Goal: Task Accomplishment & Management: Complete application form

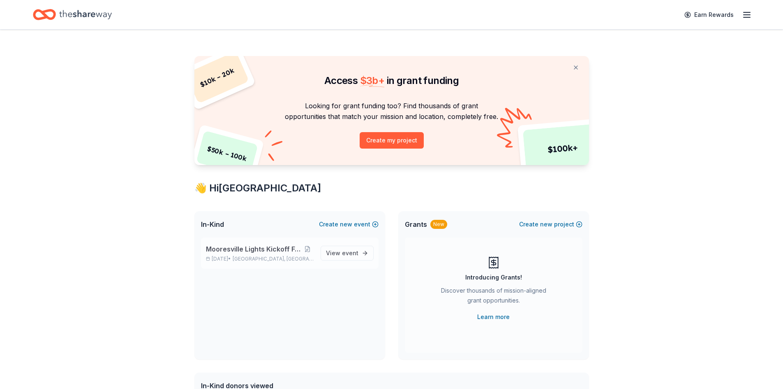
click at [241, 248] on span "Mooresville Lights Kickoff Fundraiser" at bounding box center [253, 249] width 95 height 10
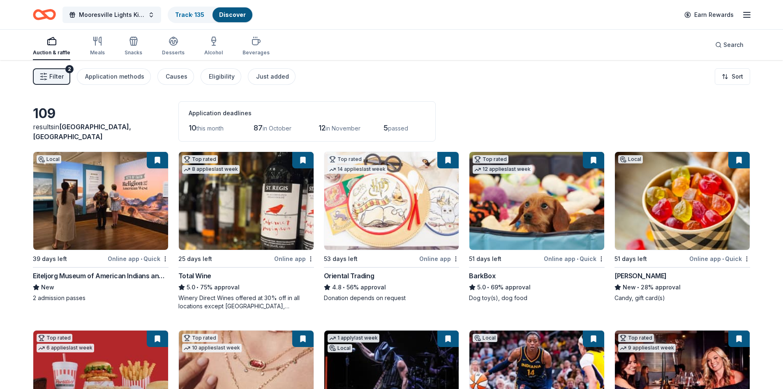
click at [54, 72] on span "Filter" at bounding box center [56, 77] width 14 height 10
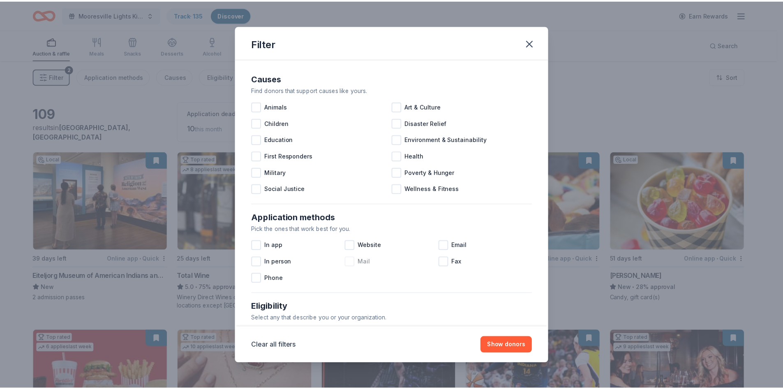
scroll to position [273, 0]
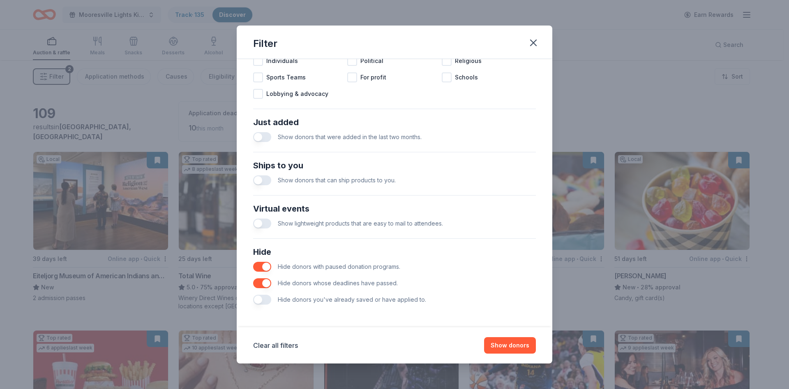
click at [260, 301] on button "button" at bounding box center [262, 299] width 18 height 10
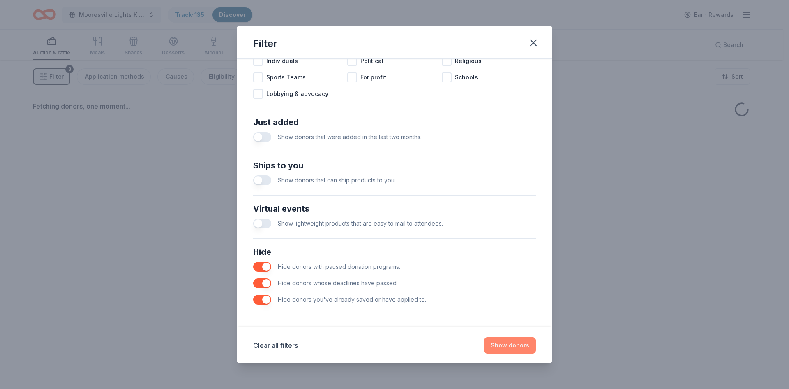
click at [514, 346] on button "Show donors" at bounding box center [510, 345] width 52 height 16
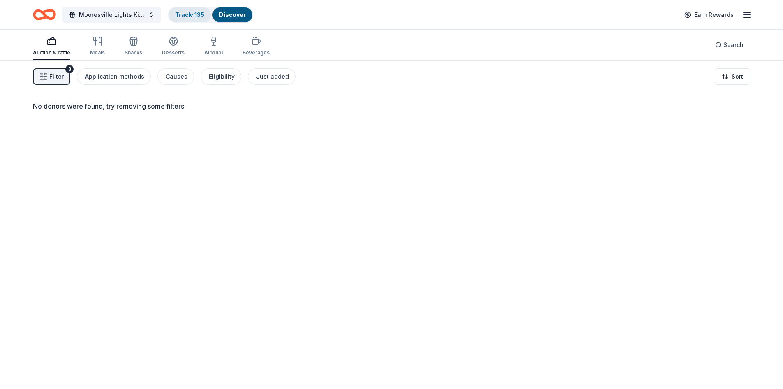
click at [185, 16] on link "Track · 135" at bounding box center [189, 14] width 29 height 7
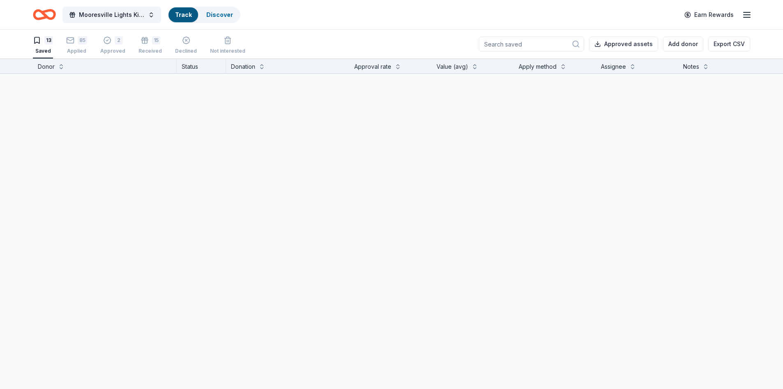
scroll to position [0, 0]
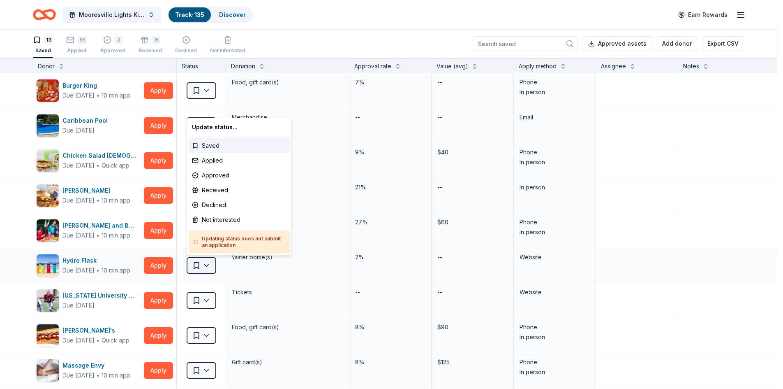
click at [207, 264] on html "Mooresville Lights Kickoff Fundraiser Track · 135 Discover Earn Rewards 13 Save…" at bounding box center [391, 194] width 783 height 389
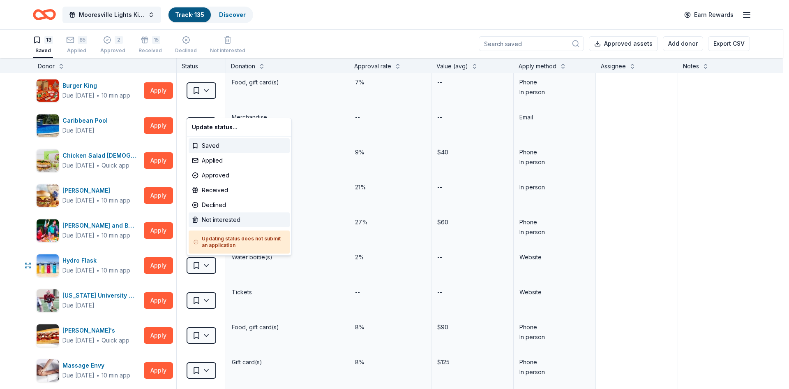
click at [205, 219] on div "Not interested" at bounding box center [239, 219] width 101 height 15
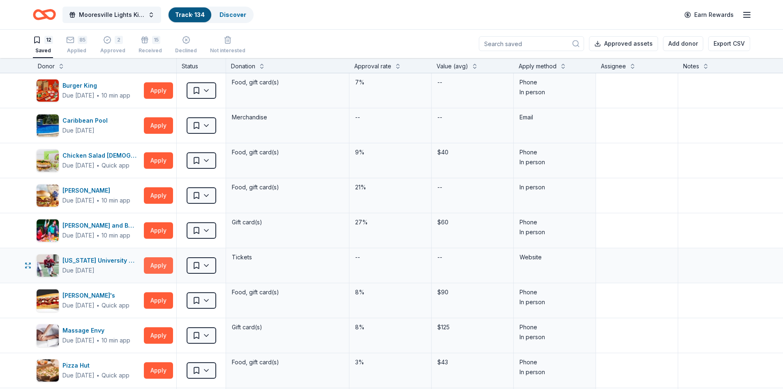
click at [155, 269] on button "Apply" at bounding box center [158, 265] width 29 height 16
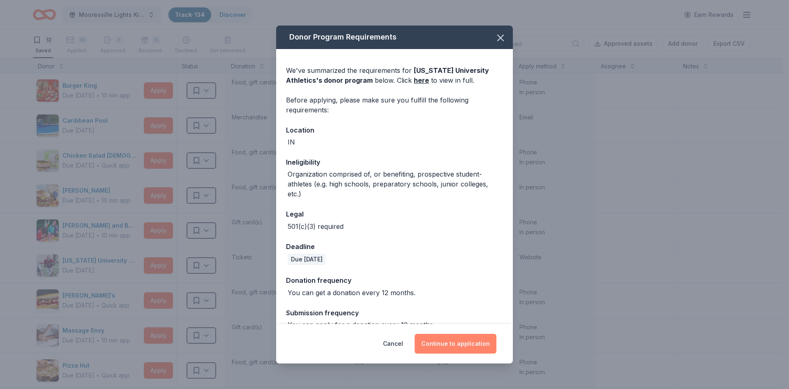
click at [456, 341] on button "Continue to application" at bounding box center [456, 343] width 82 height 20
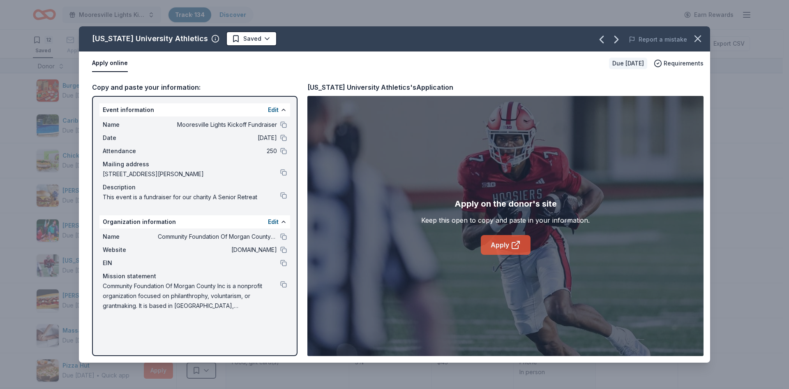
click at [507, 245] on link "Apply" at bounding box center [506, 245] width 50 height 20
click at [699, 39] on icon "button" at bounding box center [698, 39] width 6 height 6
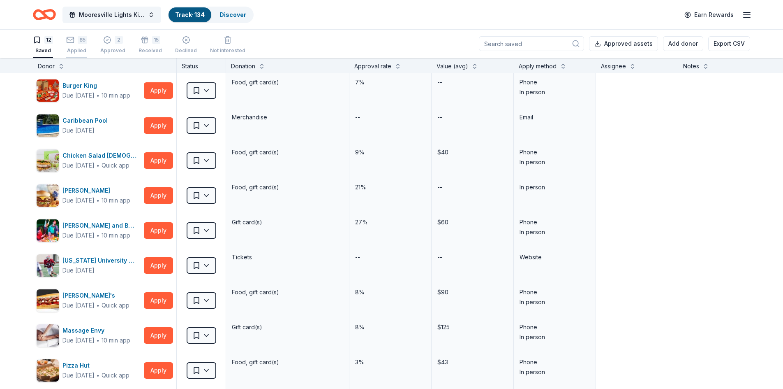
click at [75, 47] on div "Applied" at bounding box center [76, 50] width 21 height 7
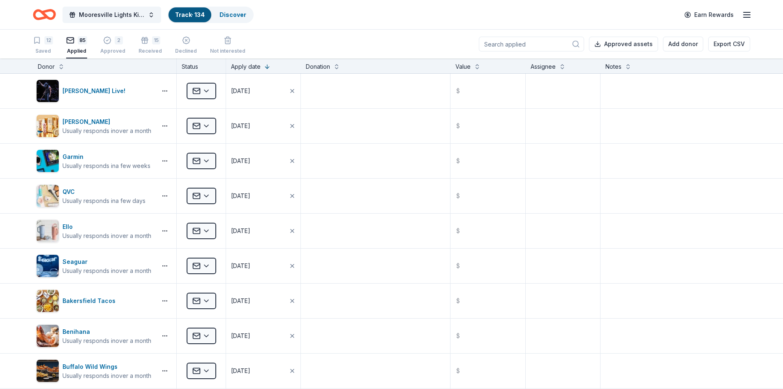
click at [262, 67] on div "Apply date" at bounding box center [263, 67] width 65 height 10
click at [268, 67] on button at bounding box center [267, 66] width 7 height 8
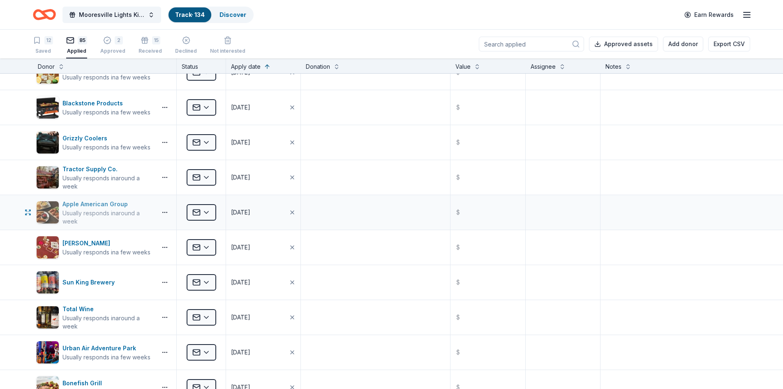
scroll to position [164, 0]
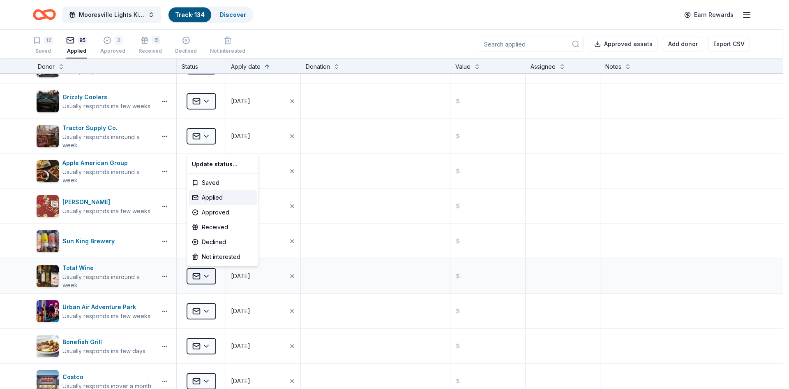
click at [202, 276] on html "Mooresville Lights Kickoff Fundraiser Track · 134 Discover Earn Rewards 12 Save…" at bounding box center [394, 194] width 789 height 389
click at [217, 209] on div "Approved" at bounding box center [223, 212] width 68 height 15
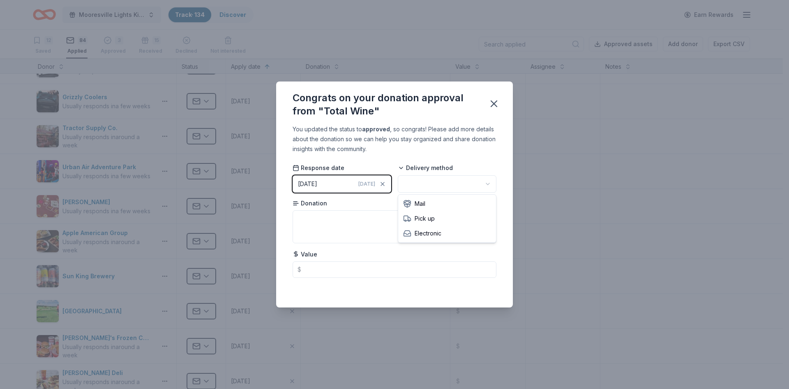
click at [414, 182] on html "Mooresville Lights Kickoff Fundraiser Track · 134 Discover Earn Rewards 12 Save…" at bounding box center [394, 194] width 789 height 389
click at [317, 210] on textarea at bounding box center [395, 226] width 204 height 33
type textarea "Wine tasting"
click at [494, 102] on icon "button" at bounding box center [494, 104] width 12 height 12
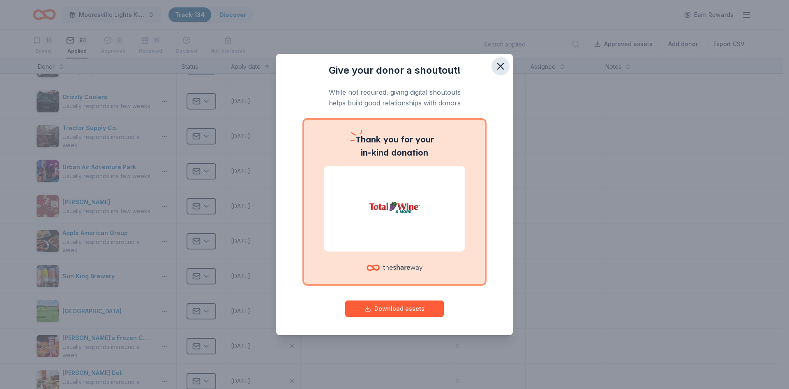
click at [501, 68] on icon "button" at bounding box center [501, 66] width 12 height 12
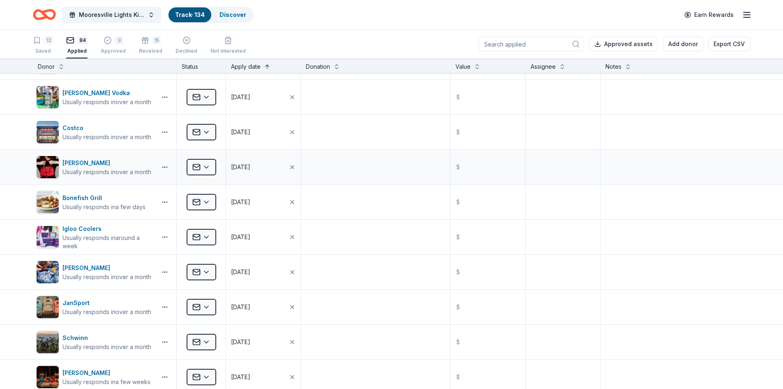
scroll to position [576, 0]
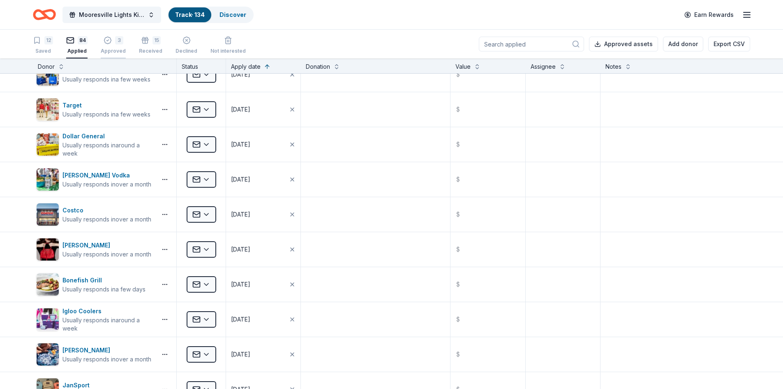
click at [109, 42] on icon "button" at bounding box center [107, 40] width 7 height 7
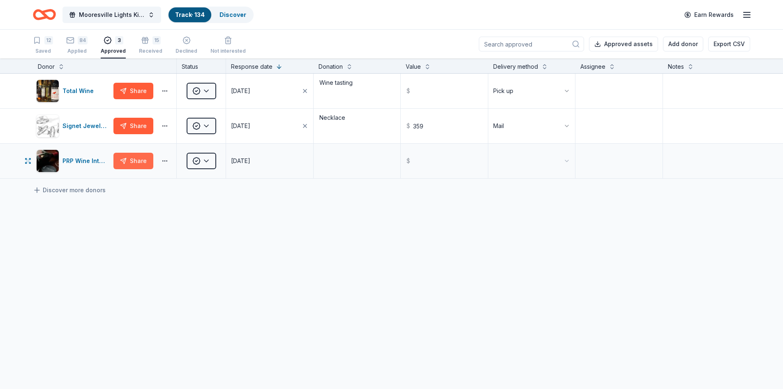
click at [131, 164] on button "Share" at bounding box center [133, 161] width 40 height 16
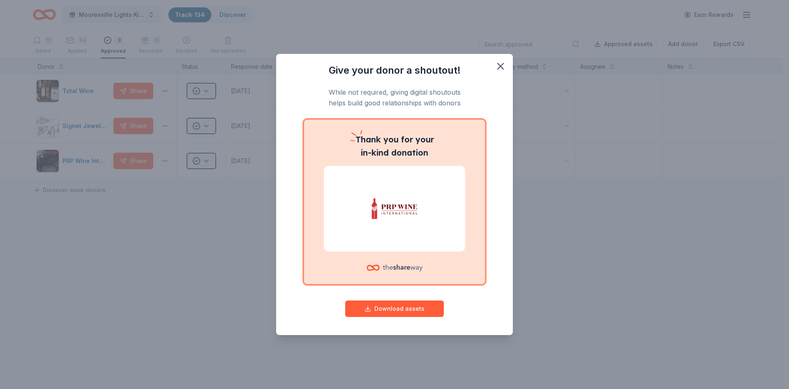
drag, startPoint x: 502, startPoint y: 65, endPoint x: 342, endPoint y: 75, distance: 160.7
click at [501, 65] on icon "button" at bounding box center [501, 66] width 6 height 6
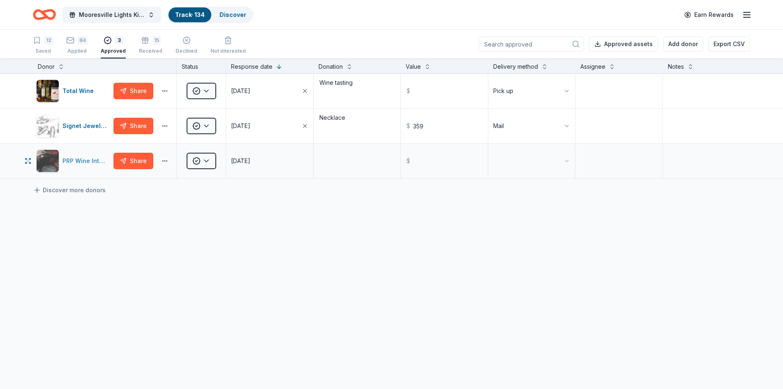
click at [66, 162] on div "PRP Wine International" at bounding box center [86, 161] width 48 height 10
click at [45, 46] on div "12 Saved" at bounding box center [43, 45] width 20 height 18
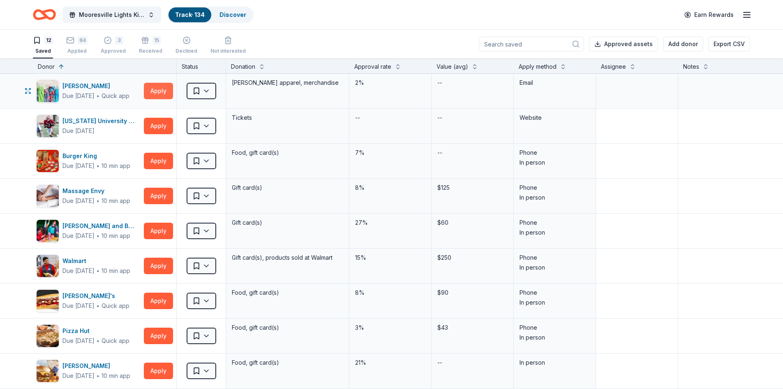
click at [157, 92] on button "Apply" at bounding box center [158, 91] width 29 height 16
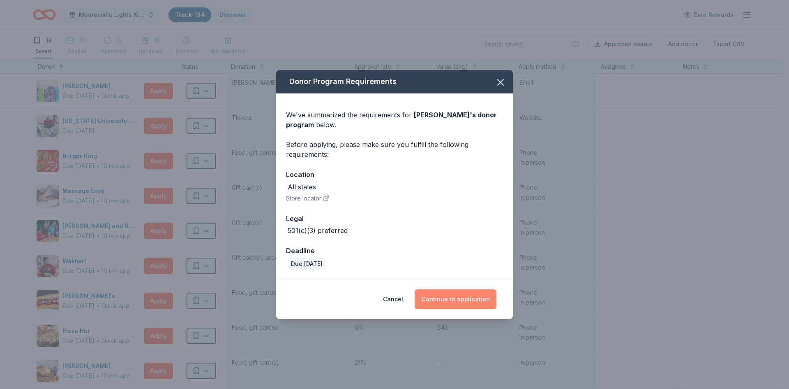
click at [465, 301] on button "Continue to application" at bounding box center [456, 299] width 82 height 20
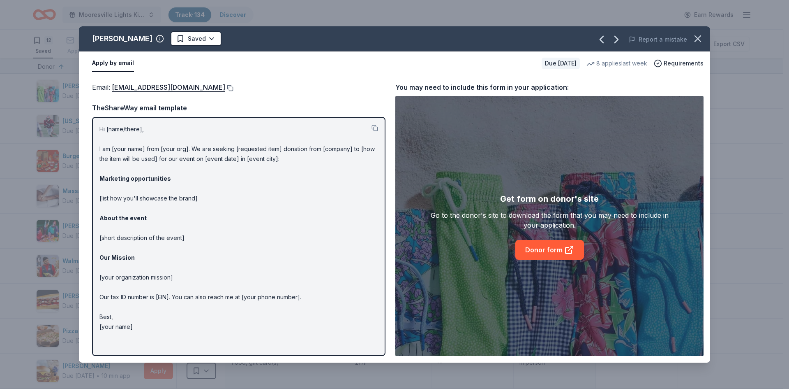
click at [225, 86] on button at bounding box center [229, 88] width 8 height 7
click at [207, 41] on html "Mooresville Lights Kickoff Fundraiser Track · 134 Discover Earn Rewards 12 Save…" at bounding box center [394, 194] width 789 height 389
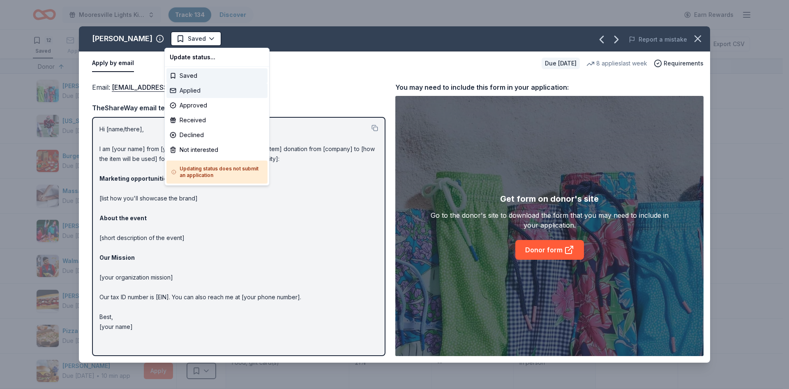
click at [187, 90] on div "Applied" at bounding box center [217, 90] width 101 height 15
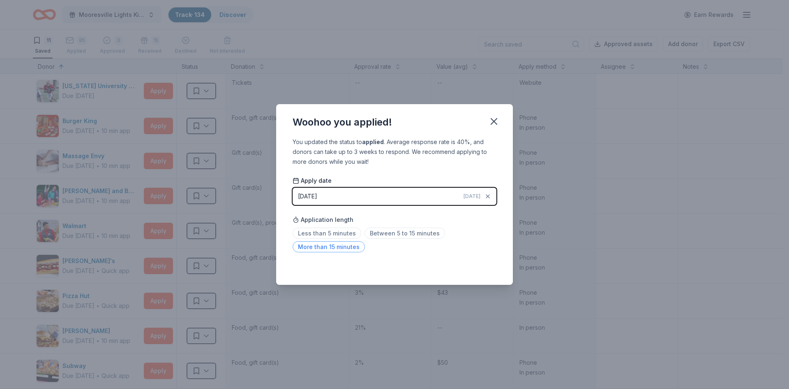
click at [330, 248] on span "More than 15 minutes" at bounding box center [329, 246] width 72 height 11
click at [490, 119] on icon "button" at bounding box center [494, 122] width 12 height 12
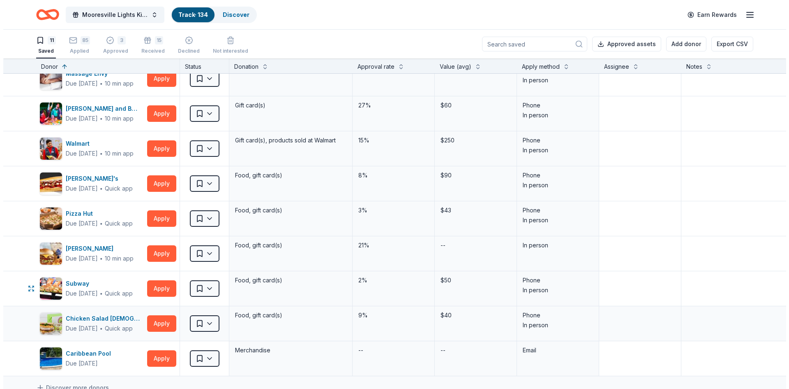
scroll to position [164, 0]
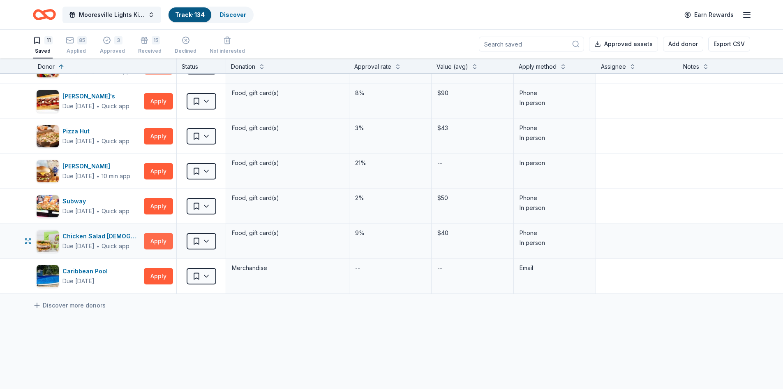
click at [158, 244] on button "Apply" at bounding box center [158, 241] width 29 height 16
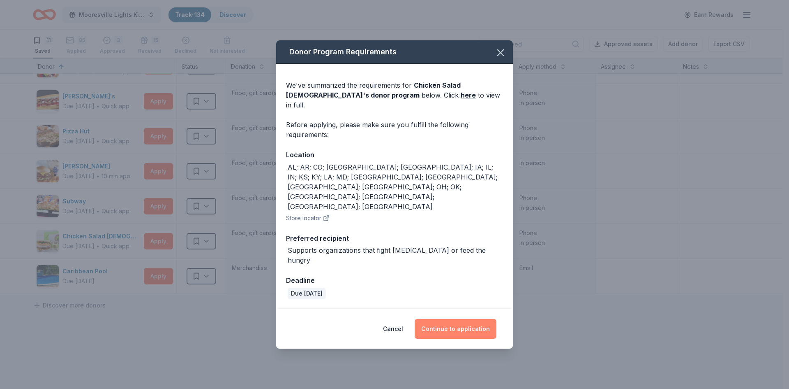
click at [453, 319] on button "Continue to application" at bounding box center [456, 329] width 82 height 20
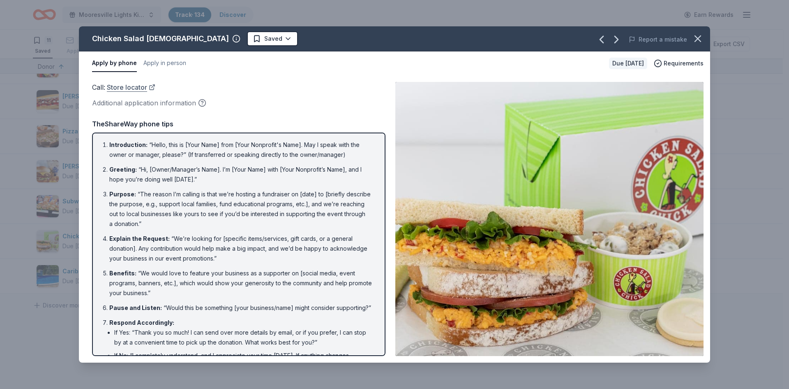
click at [150, 87] on link "Store locator" at bounding box center [131, 87] width 49 height 11
click at [697, 39] on icon "button" at bounding box center [698, 39] width 12 height 12
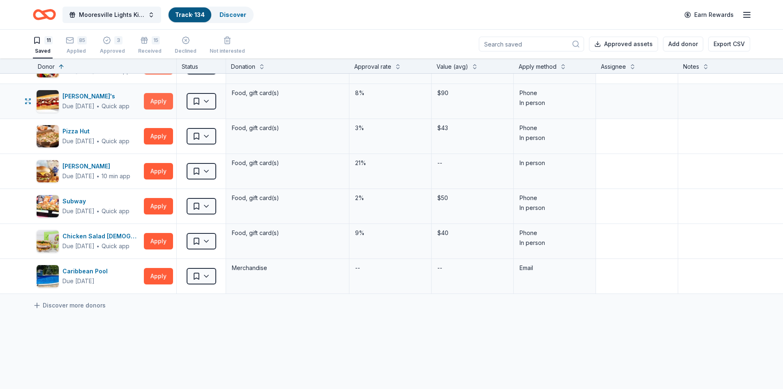
click at [157, 101] on button "Apply" at bounding box center [158, 101] width 29 height 16
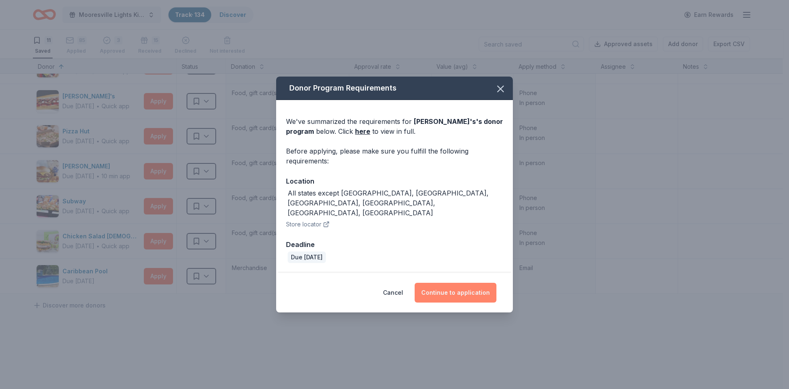
click at [446, 285] on button "Continue to application" at bounding box center [456, 292] width 82 height 20
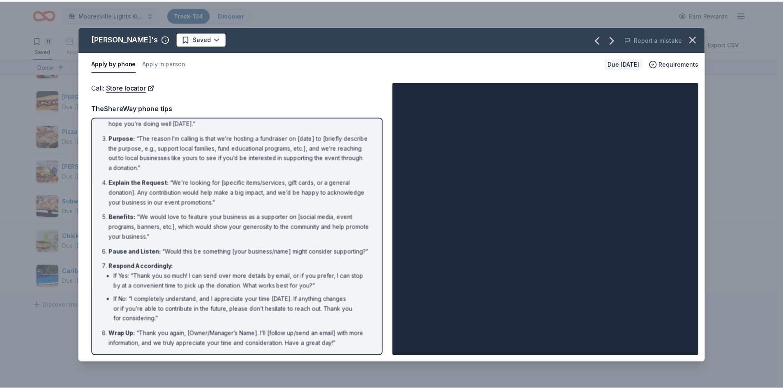
scroll to position [0, 0]
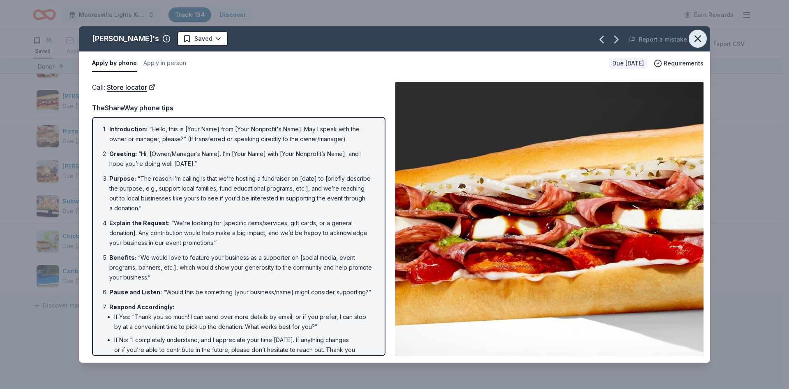
click at [697, 36] on icon "button" at bounding box center [698, 39] width 12 height 12
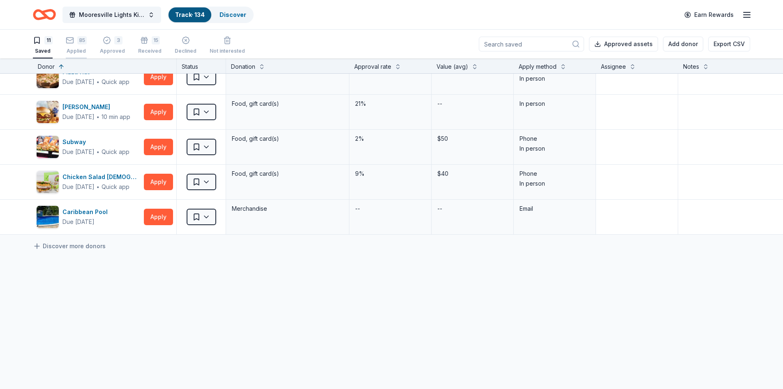
click at [74, 48] on div "Applied" at bounding box center [76, 51] width 21 height 7
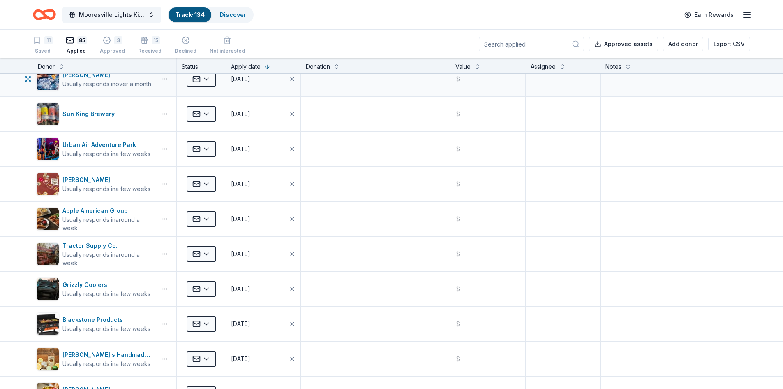
scroll to position [2522, 0]
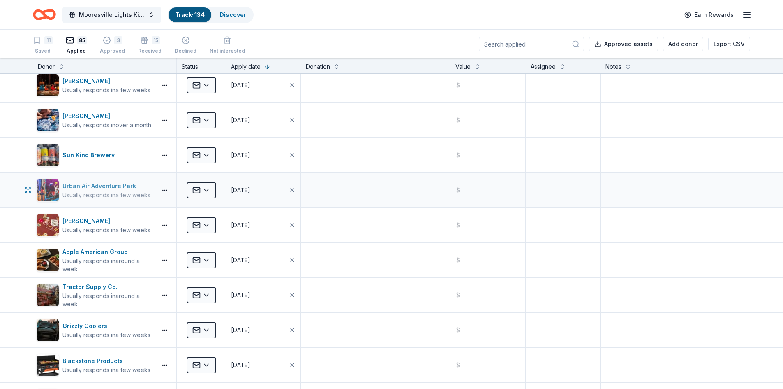
click at [95, 186] on div "Urban Air Adventure Park" at bounding box center [106, 186] width 88 height 10
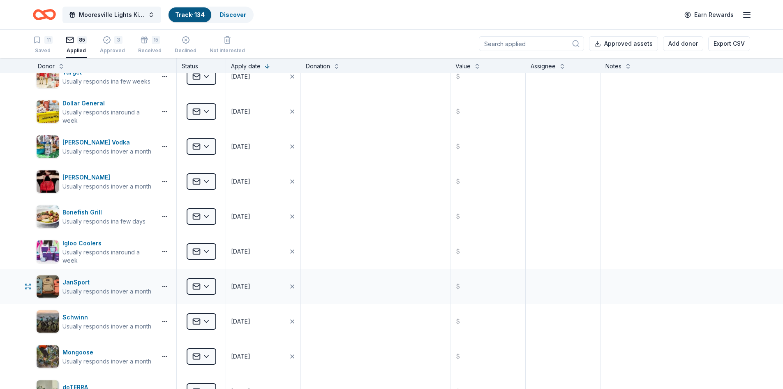
scroll to position [1988, 0]
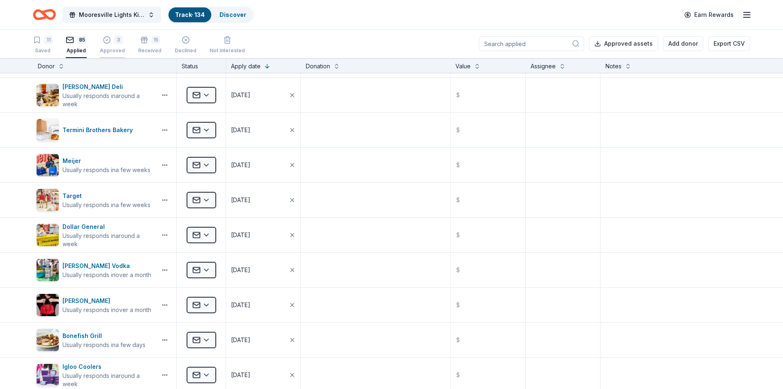
click at [108, 46] on div "3 Approved" at bounding box center [112, 45] width 25 height 18
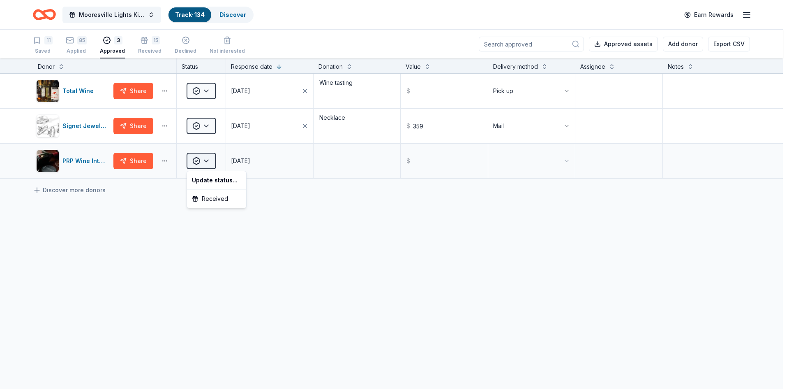
click at [210, 160] on html "Mooresville Lights Kickoff Fundraiser Track · 134 Discover Earn Rewards 11 Save…" at bounding box center [394, 194] width 789 height 389
click at [208, 199] on div "Received" at bounding box center [217, 198] width 56 height 15
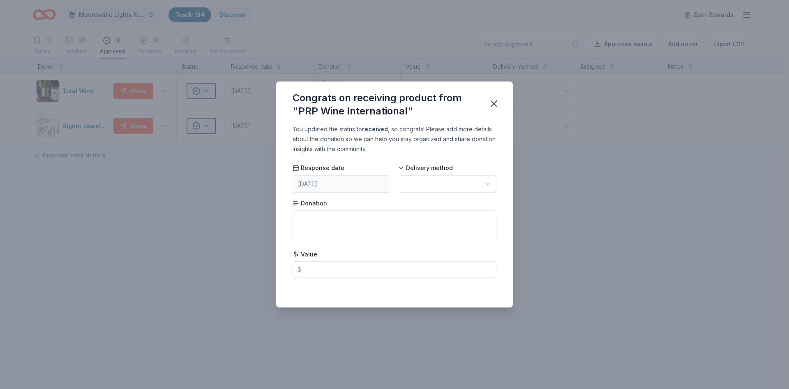
click at [432, 178] on html "Mooresville Lights Kickoff Fundraiser Track · 134 Discover Earn Rewards 11 Save…" at bounding box center [394, 194] width 789 height 389
click at [309, 217] on textarea at bounding box center [395, 226] width 204 height 33
type textarea "win tasting for 12"
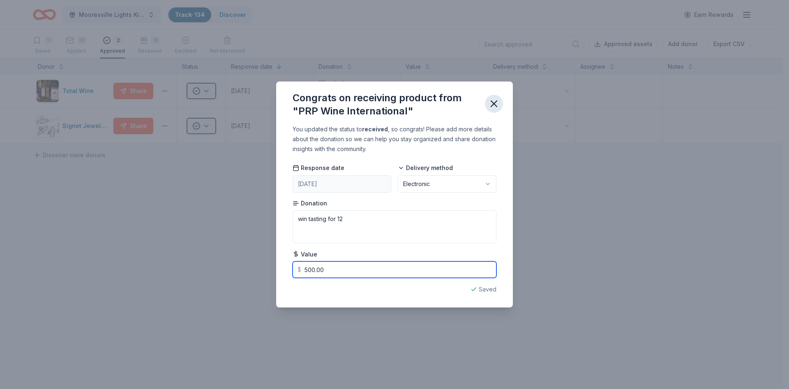
type input "500.00"
click at [493, 101] on icon "button" at bounding box center [494, 104] width 12 height 12
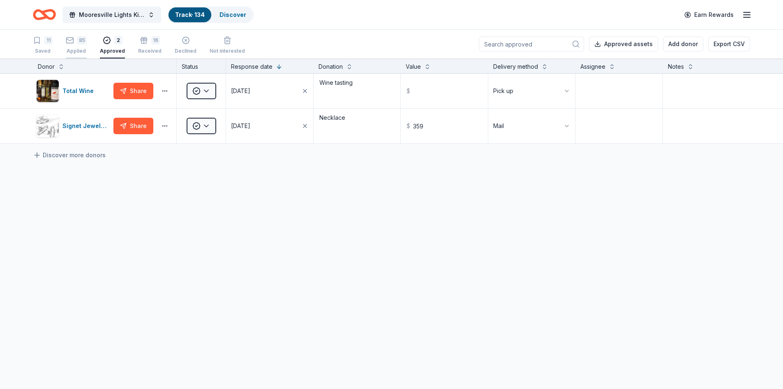
click at [71, 44] on div "85 Applied" at bounding box center [76, 45] width 21 height 18
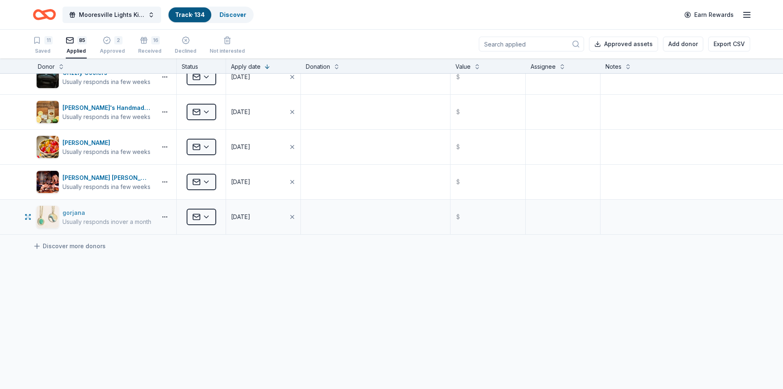
scroll to position [2769, 0]
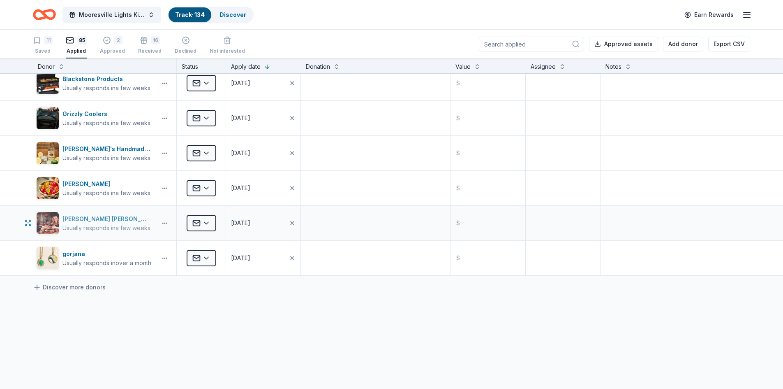
click at [104, 219] on div "[PERSON_NAME] [PERSON_NAME] Winery and Restaurants" at bounding box center [107, 219] width 91 height 10
click at [43, 44] on div "11 Saved" at bounding box center [43, 45] width 20 height 18
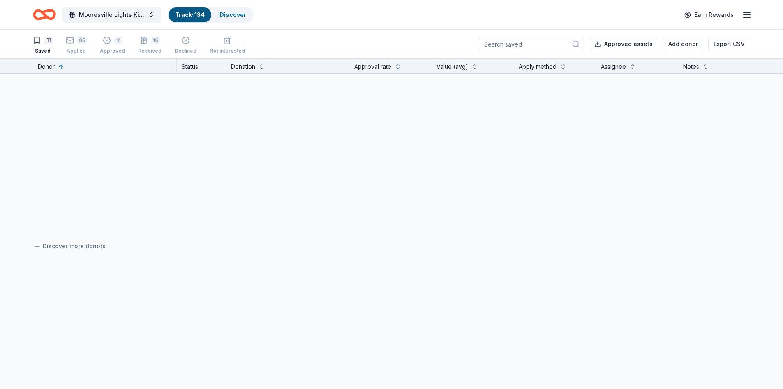
scroll to position [183, 0]
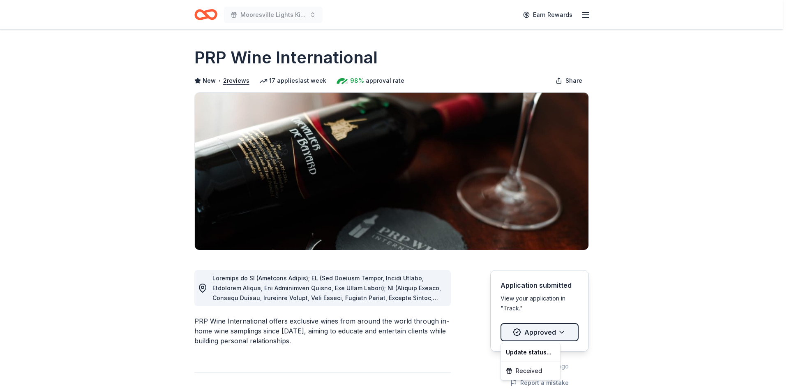
click at [540, 333] on html "Mooresville Lights Kickoff Fundraiser Earn Rewards Due in 74 days Share PRP Win…" at bounding box center [394, 194] width 789 height 389
click at [544, 328] on html "Mooresville Lights Kickoff Fundraiser Earn Rewards Due in 74 days Share PRP Win…" at bounding box center [394, 194] width 789 height 389
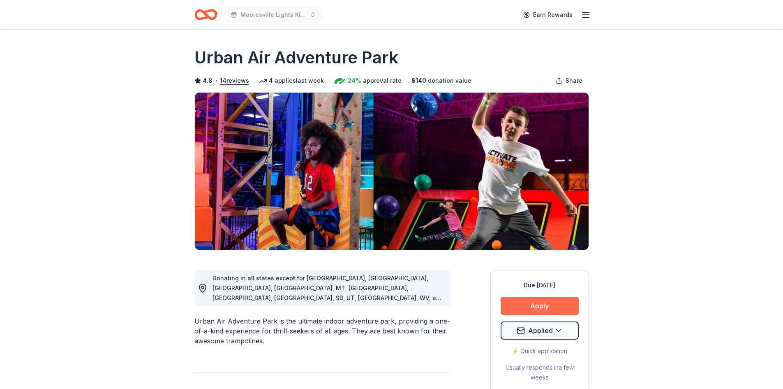
click at [543, 303] on button "Apply" at bounding box center [540, 305] width 78 height 18
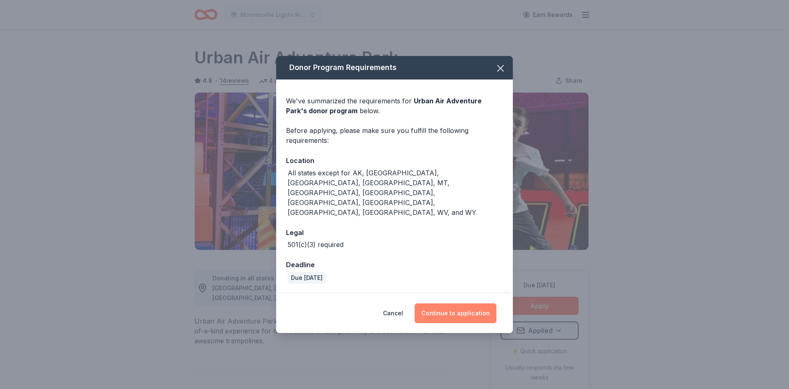
click at [457, 303] on button "Continue to application" at bounding box center [456, 313] width 82 height 20
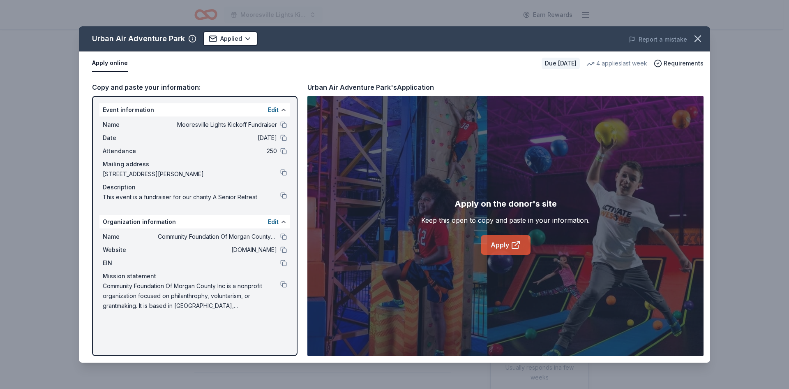
click at [514, 241] on icon at bounding box center [516, 245] width 10 height 10
click at [699, 39] on icon "button" at bounding box center [698, 39] width 6 height 6
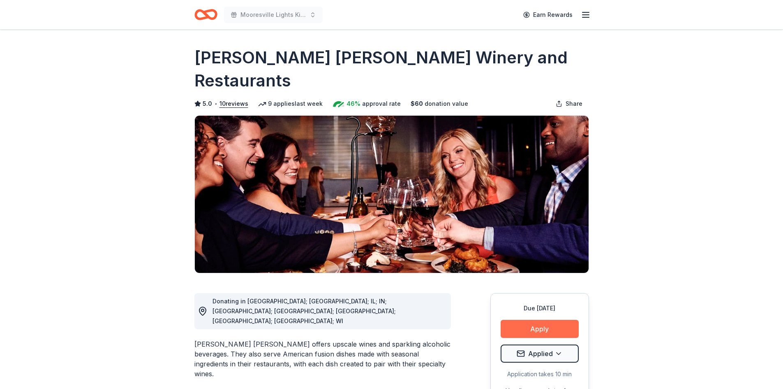
click at [538, 319] on button "Apply" at bounding box center [540, 328] width 78 height 18
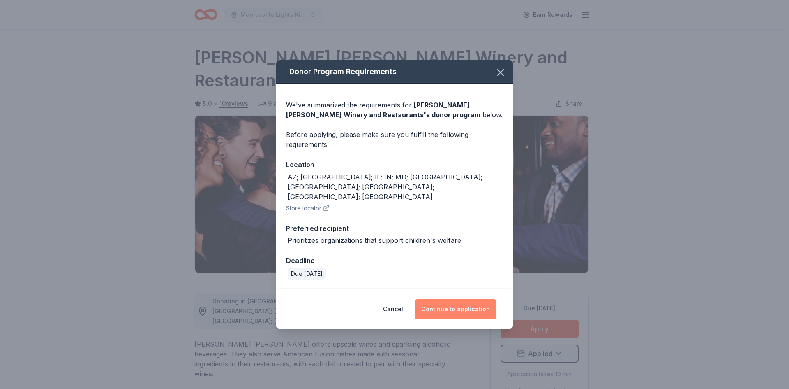
click at [440, 300] on button "Continue to application" at bounding box center [456, 309] width 82 height 20
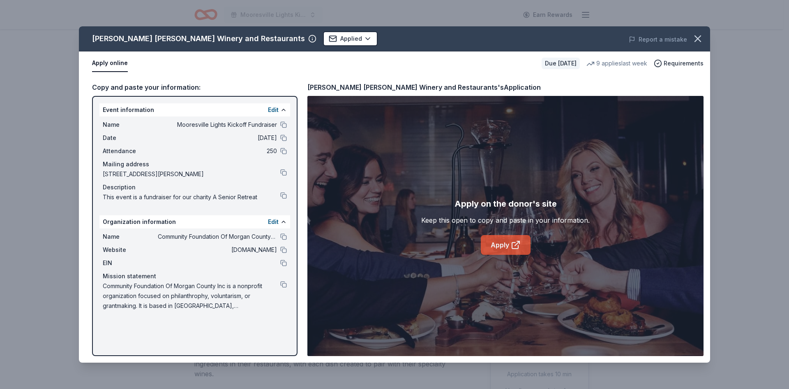
click at [502, 248] on link "Apply" at bounding box center [506, 245] width 50 height 20
